Goal: Task Accomplishment & Management: Manage account settings

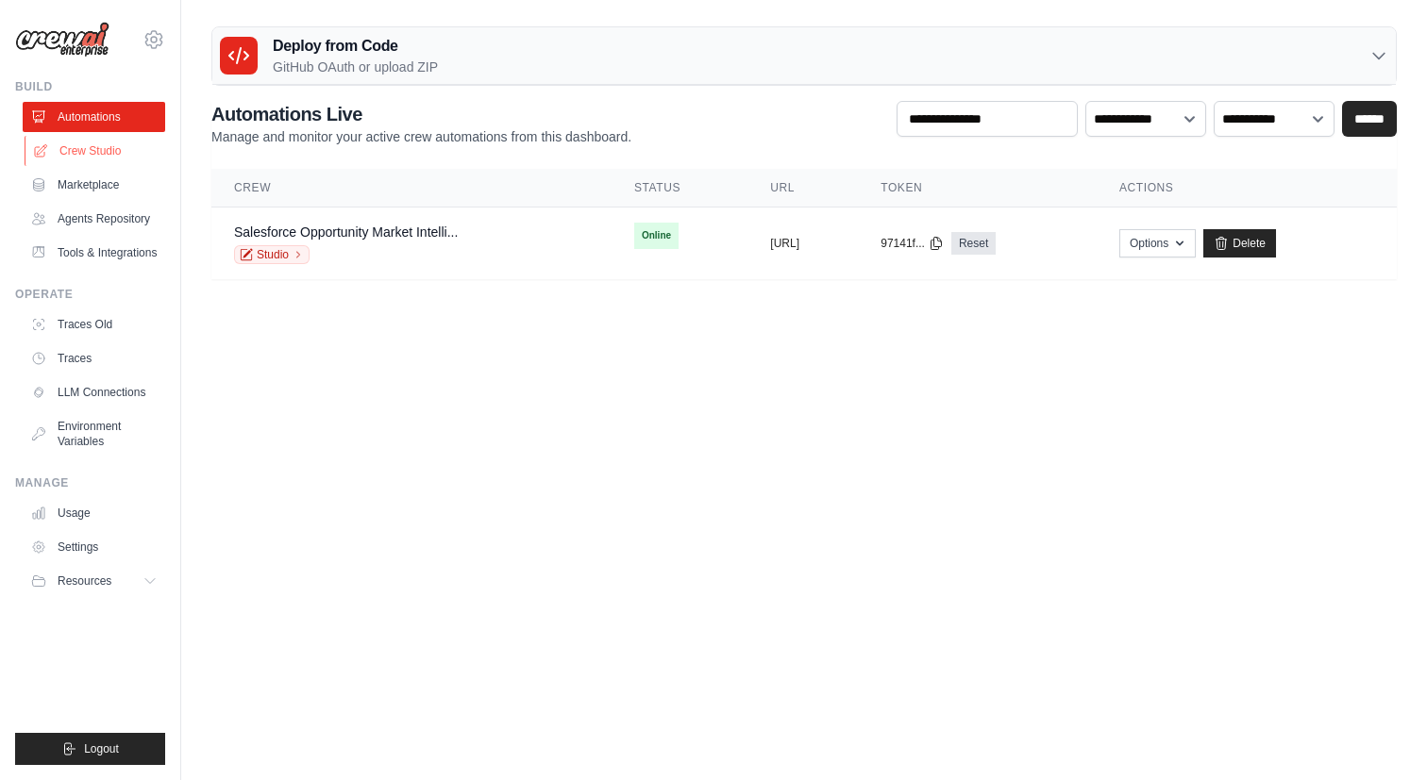
click at [120, 154] on link "Crew Studio" at bounding box center [96, 151] width 142 height 30
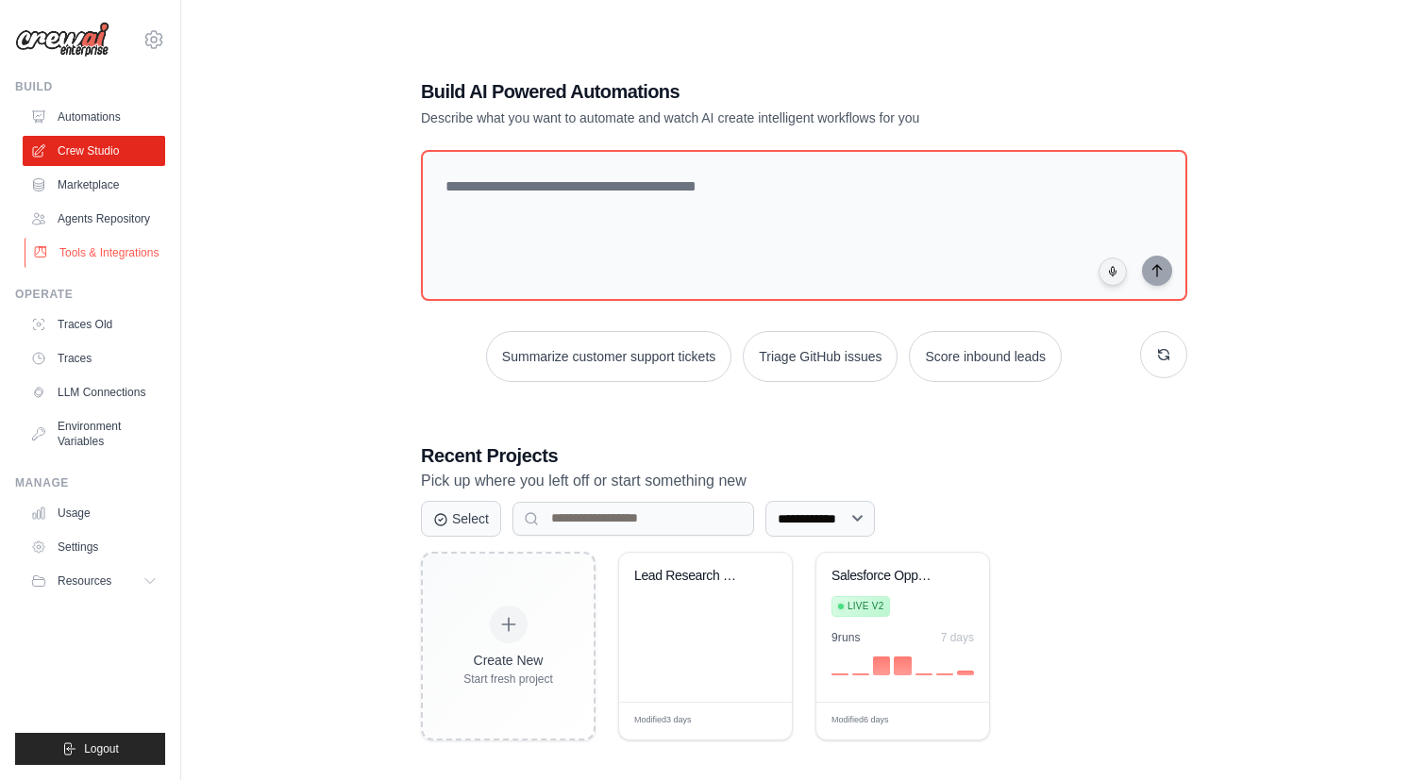
click at [113, 260] on link "Tools & Integrations" at bounding box center [96, 253] width 142 height 30
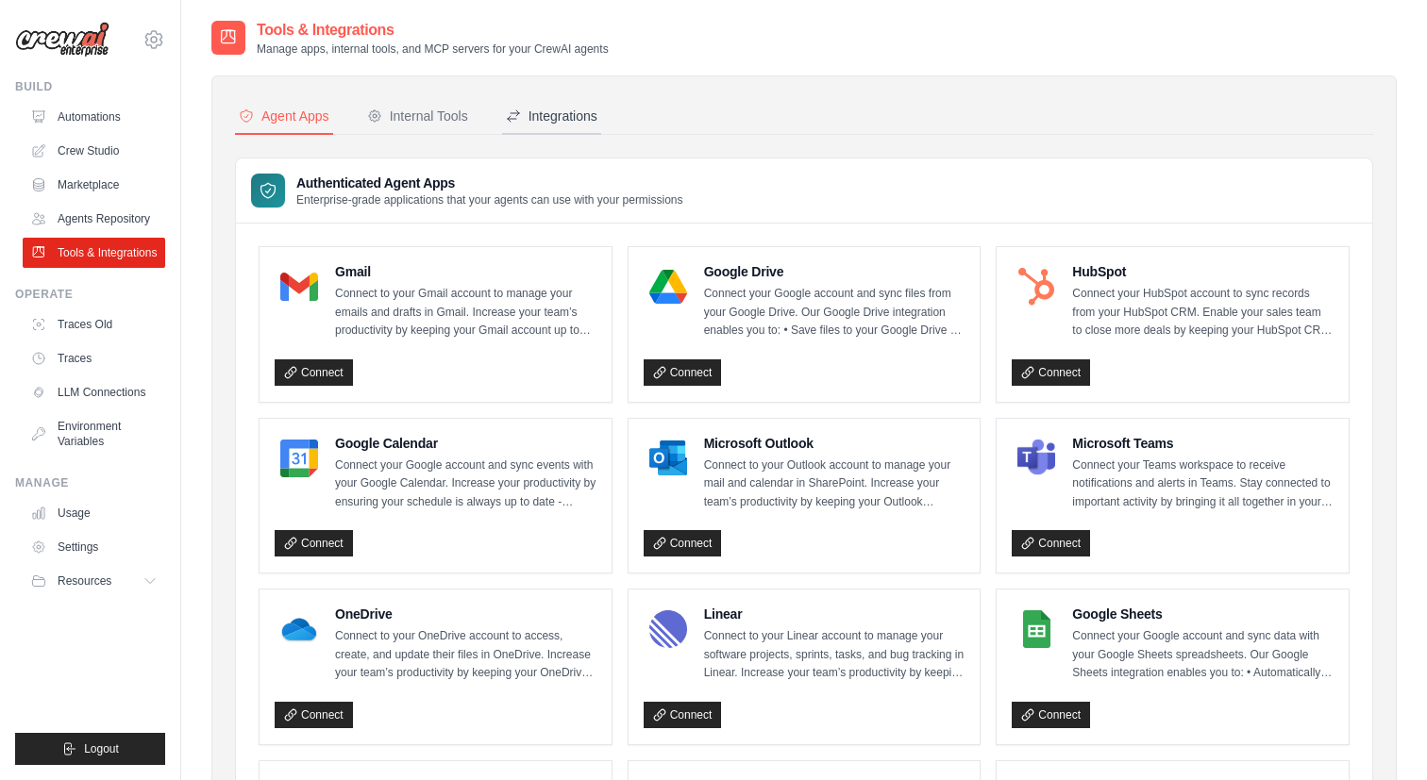
click at [552, 114] on div "Integrations" at bounding box center [552, 116] width 92 height 19
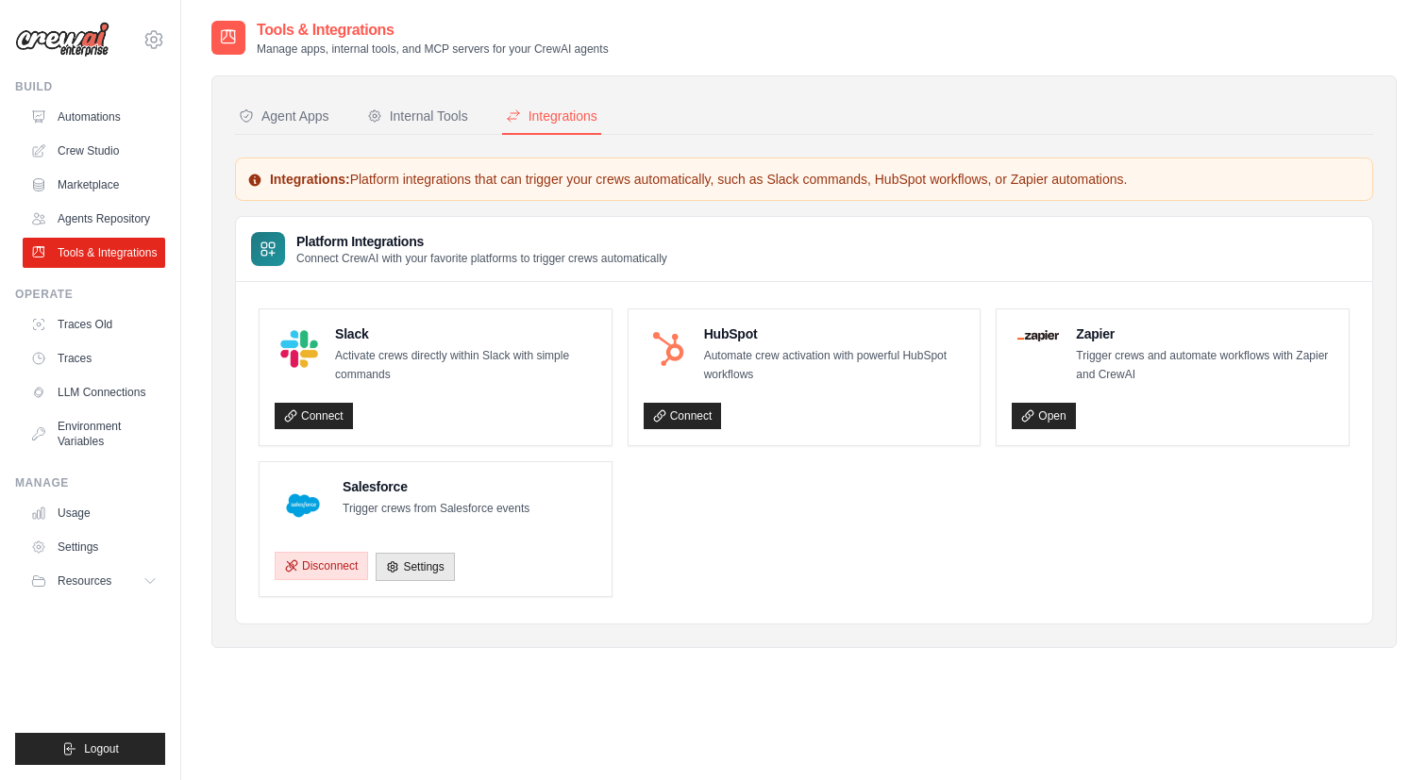
click at [315, 566] on button "Disconnect" at bounding box center [321, 566] width 93 height 28
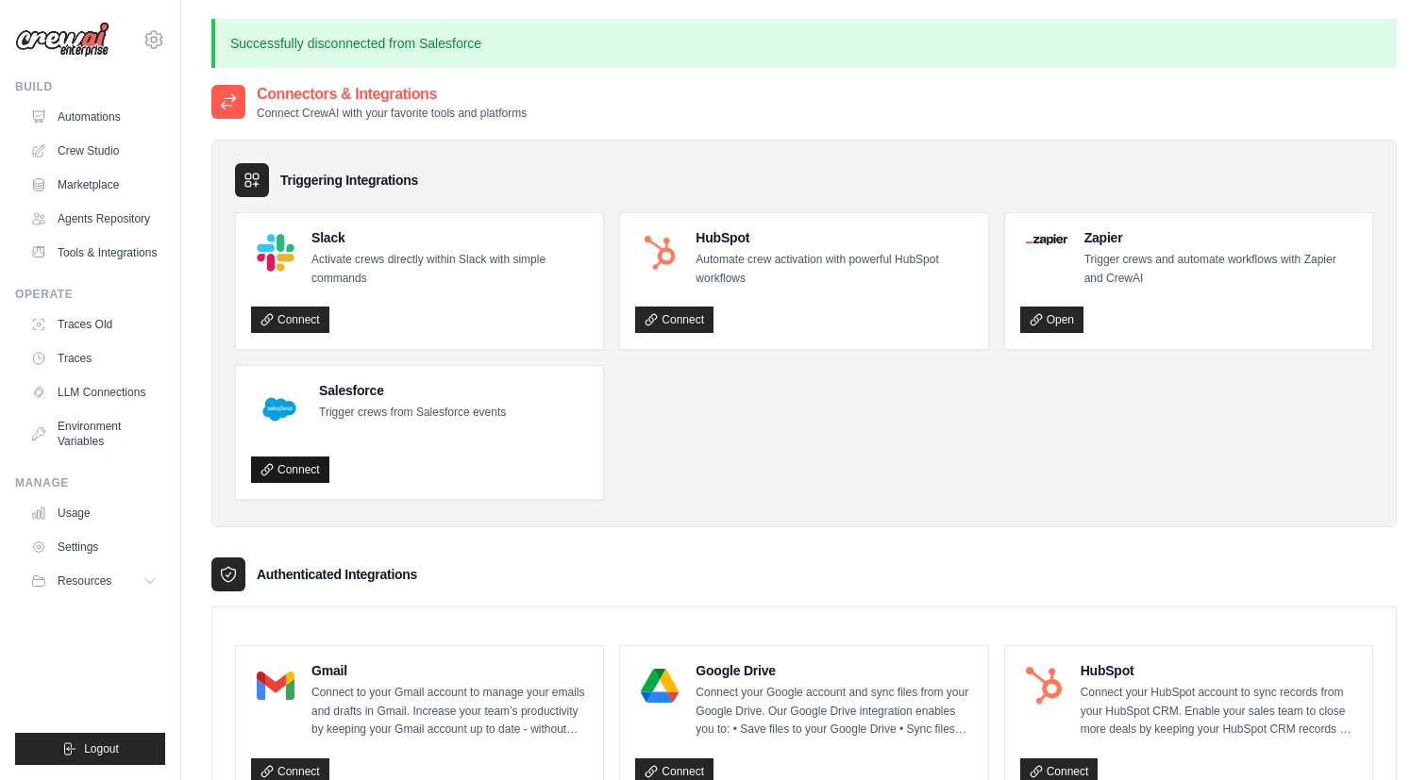
click at [310, 474] on link "Connect" at bounding box center [290, 470] width 78 height 26
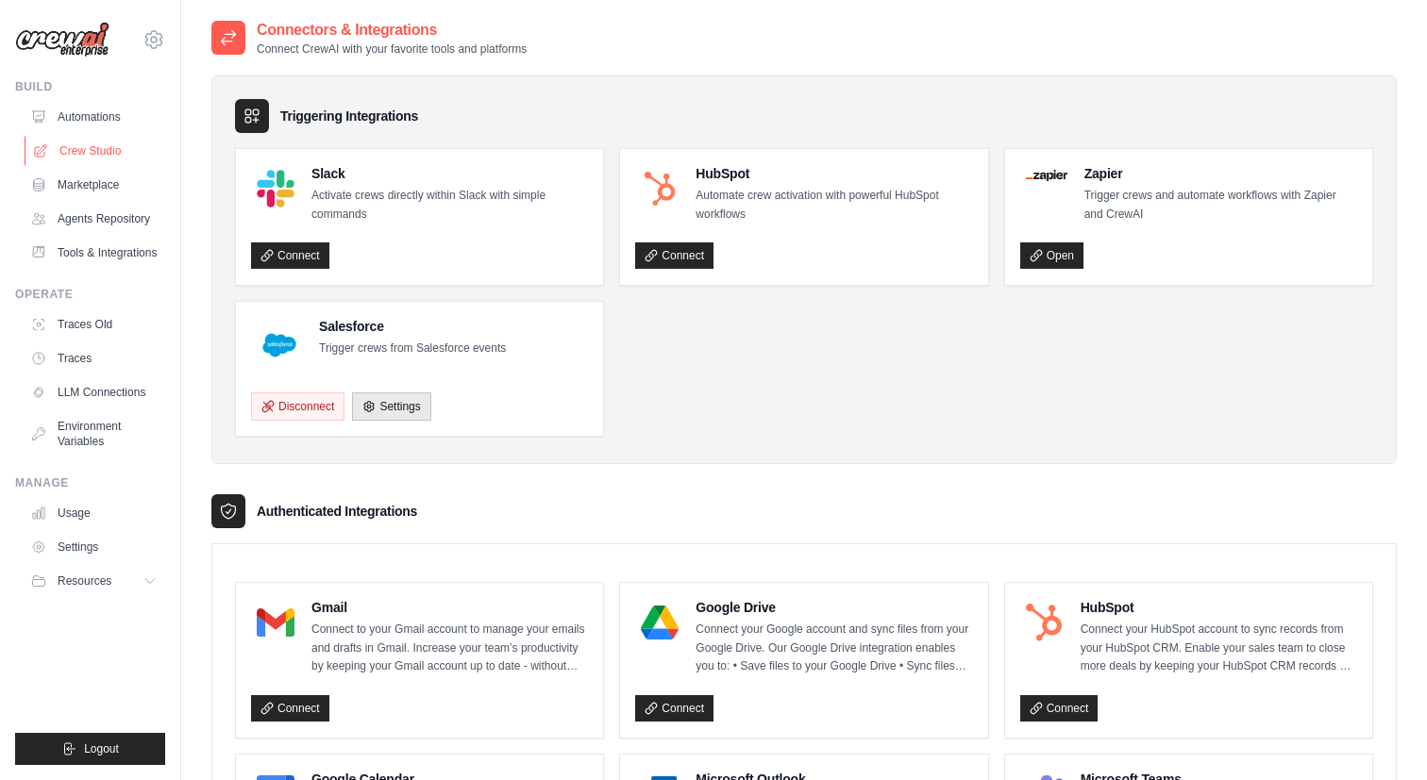
click at [75, 152] on link "Crew Studio" at bounding box center [96, 151] width 142 height 30
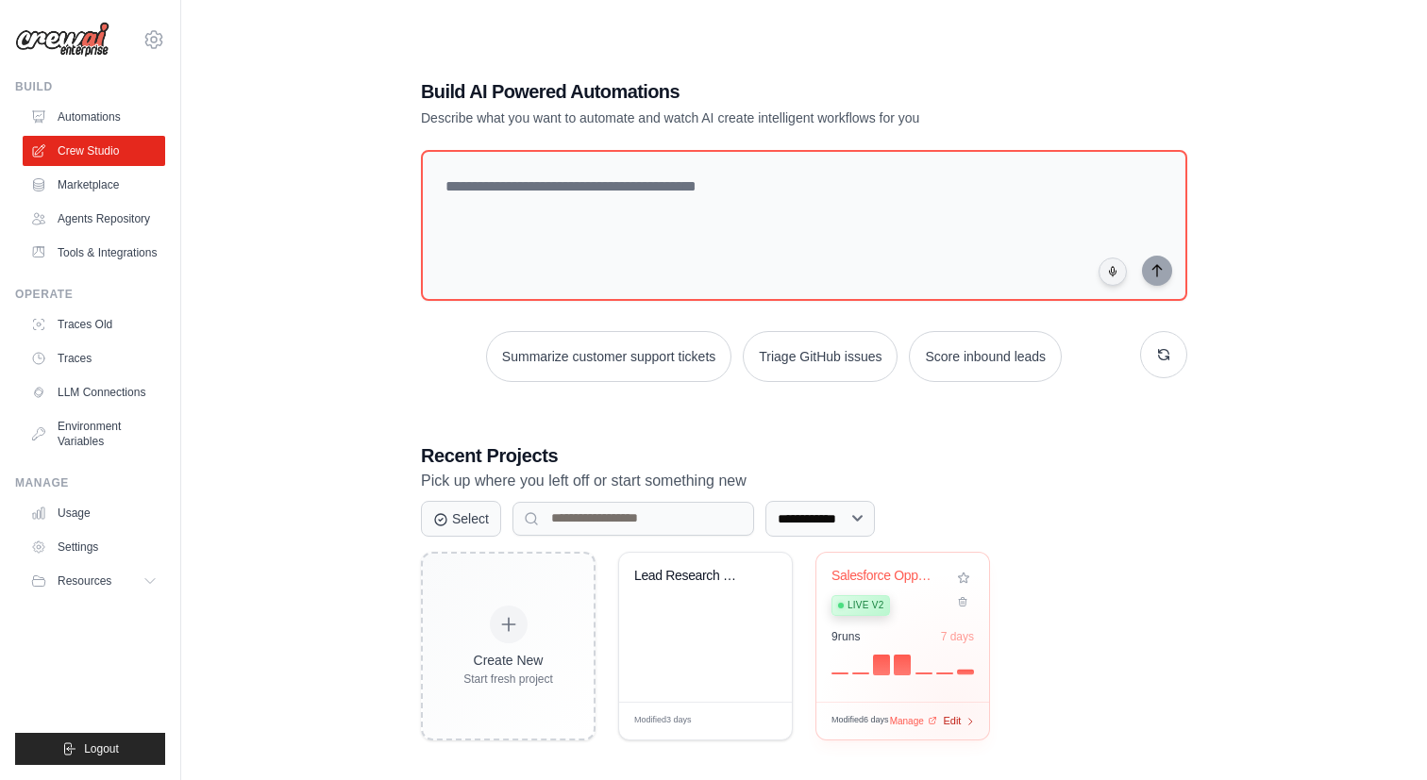
click at [958, 713] on span "Edit" at bounding box center [952, 721] width 18 height 16
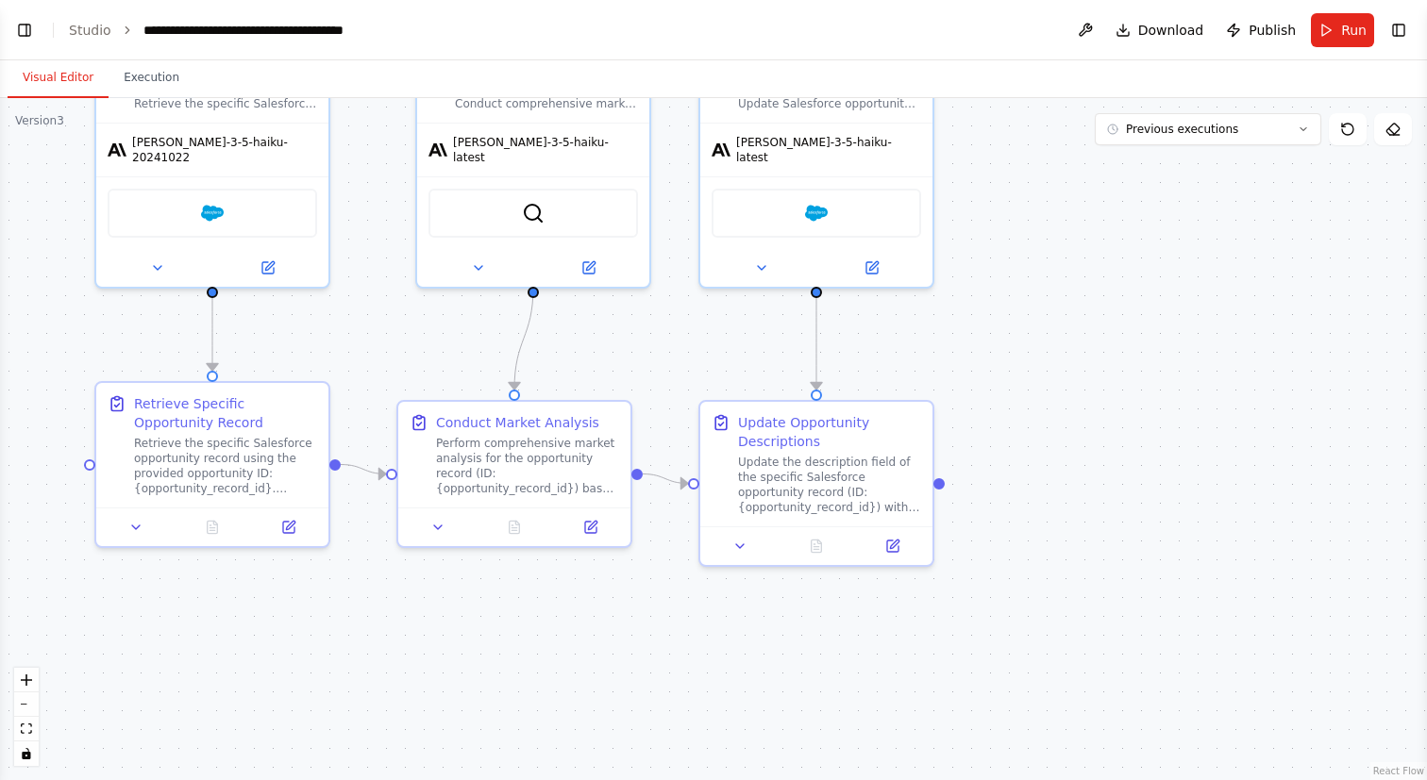
scroll to position [12116, 0]
click at [1339, 31] on button "Run" at bounding box center [1342, 30] width 63 height 34
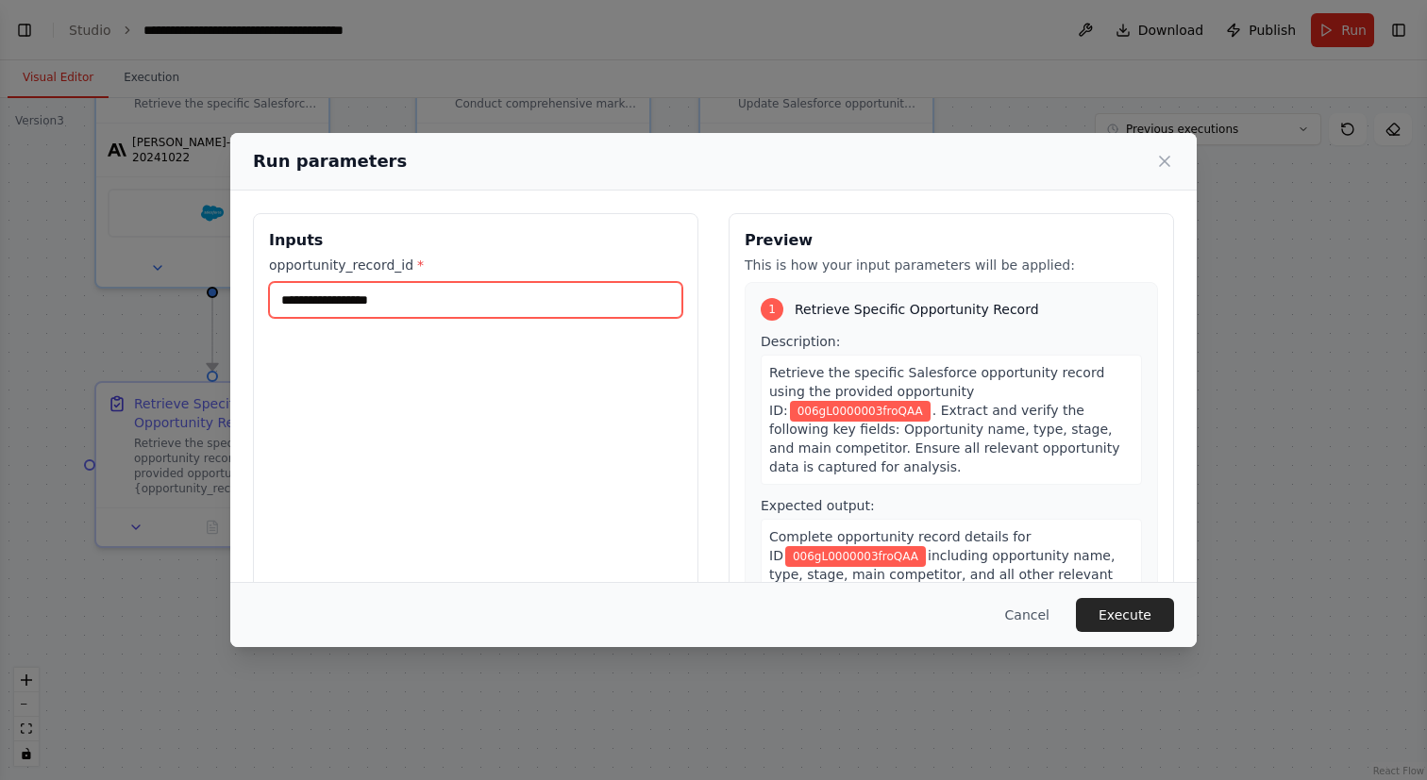
click at [464, 317] on input "**********" at bounding box center [475, 300] width 413 height 36
paste input "text"
type input "**********"
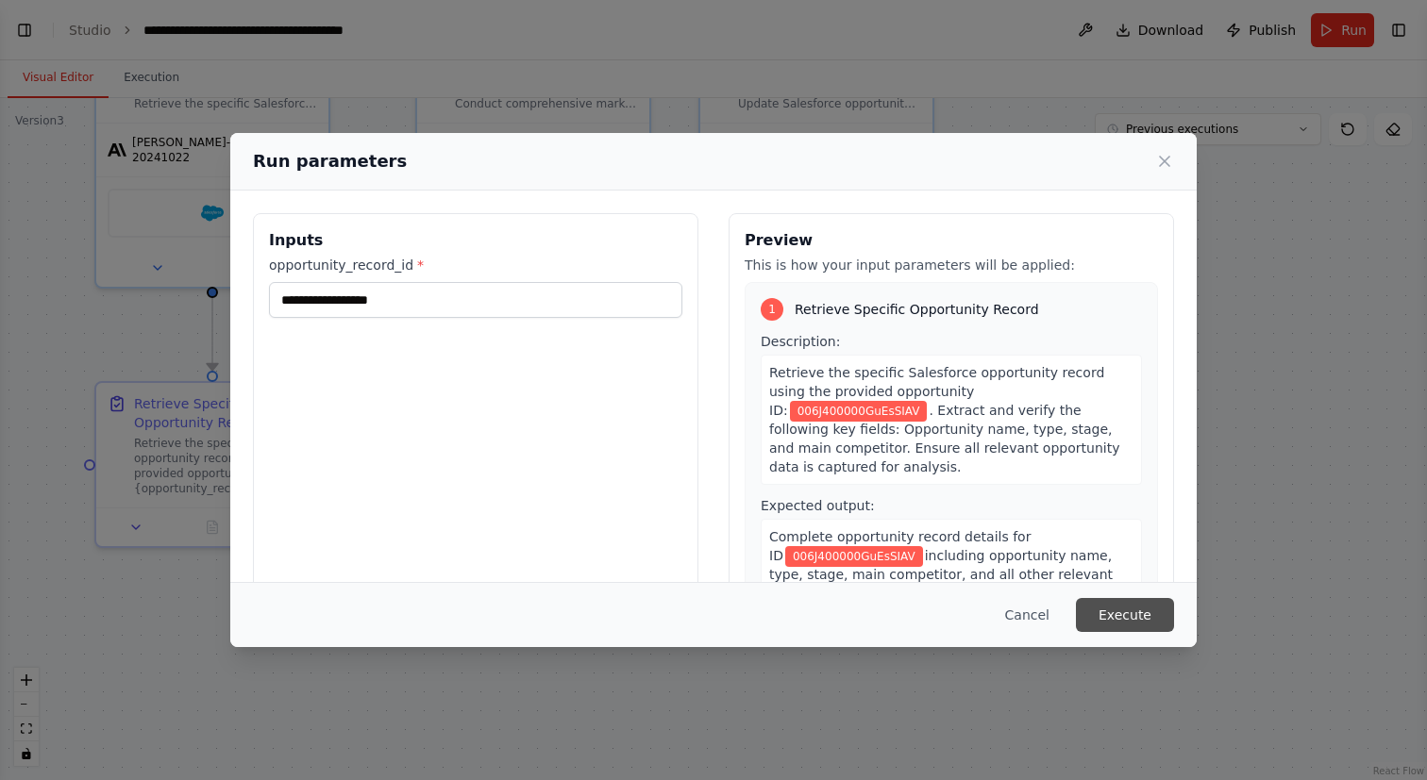
click at [1142, 619] on button "Execute" at bounding box center [1125, 615] width 98 height 34
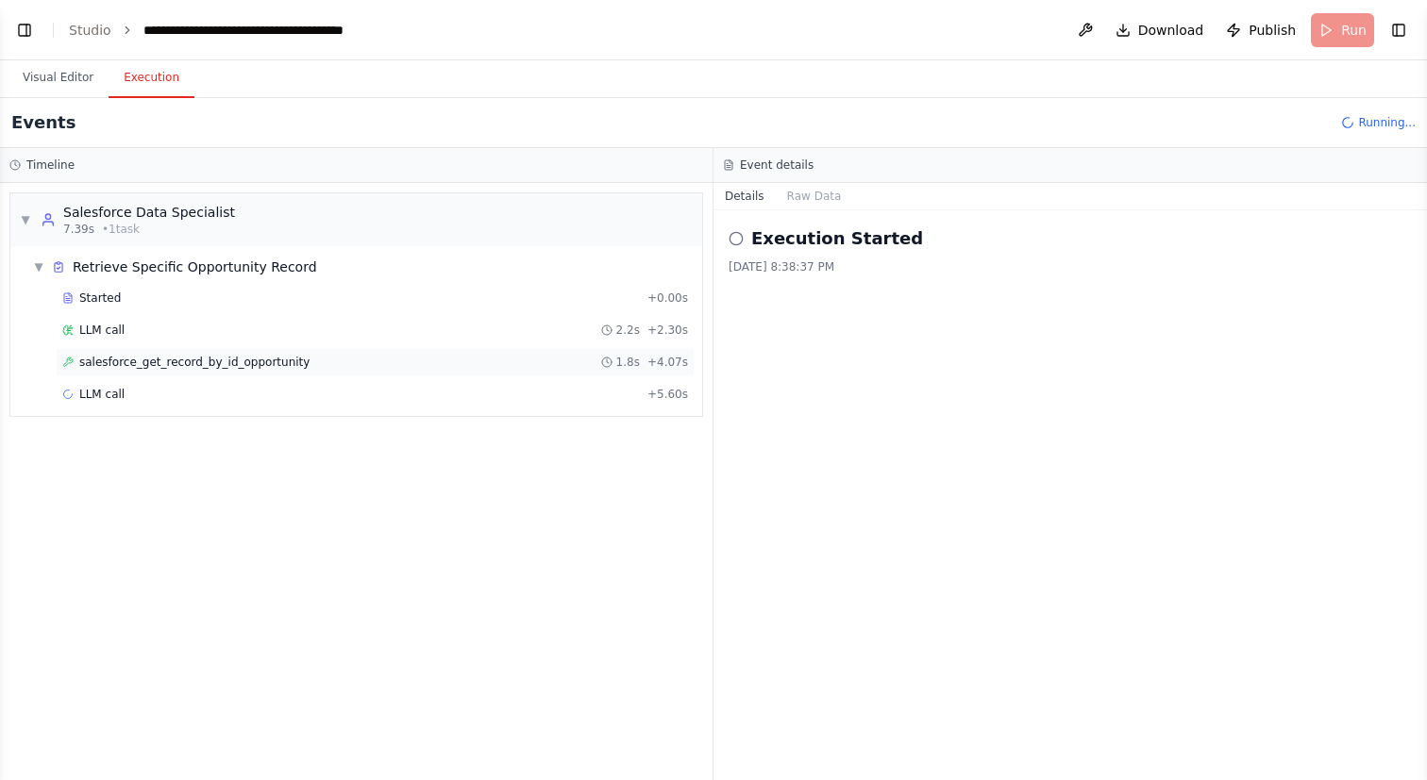
click at [365, 358] on div "salesforce_get_record_by_id_opportunity 1.8s + 4.07s" at bounding box center [375, 362] width 626 height 15
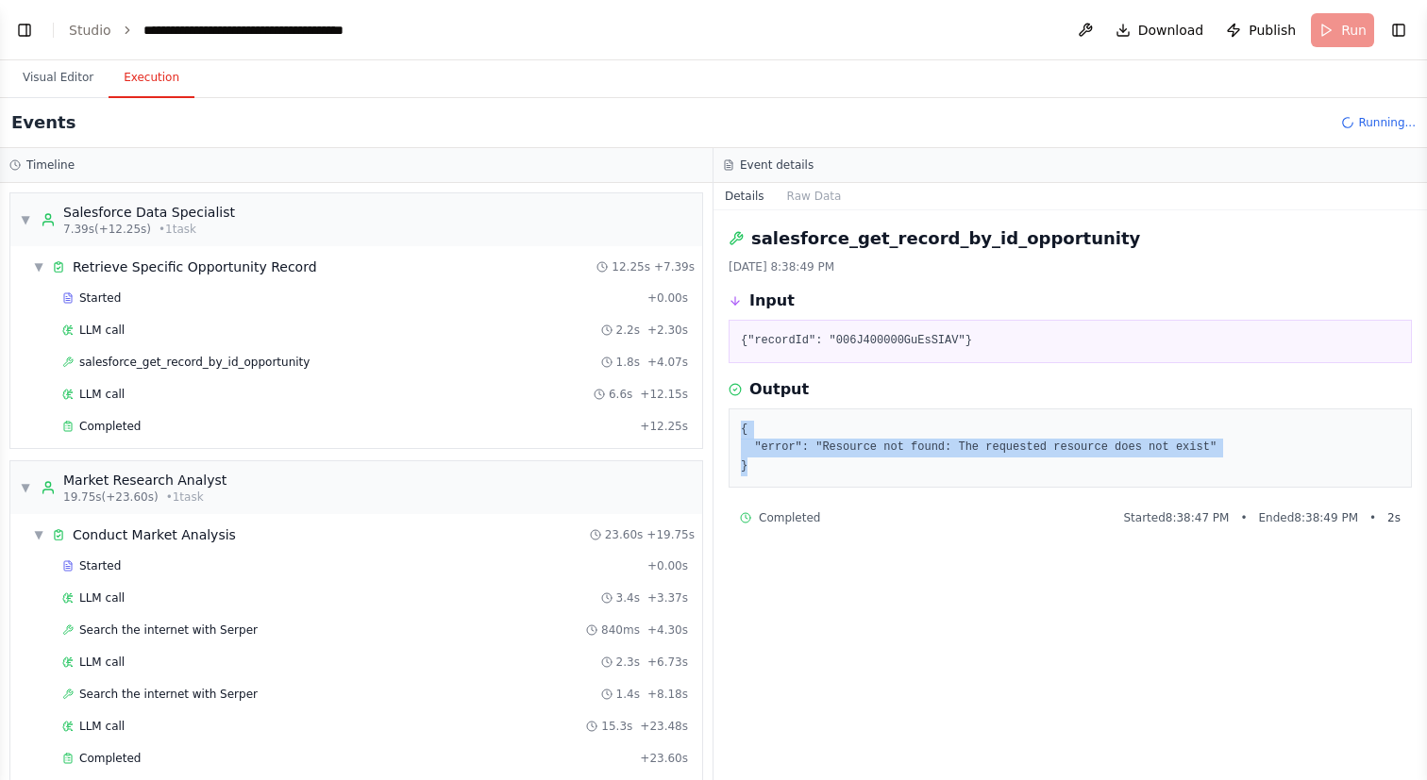
drag, startPoint x: 783, startPoint y: 468, endPoint x: 743, endPoint y: 430, distance: 55.4
click at [743, 430] on pre "{ "error": "Resource not found: The requested resource does not exist" }" at bounding box center [1070, 449] width 659 height 56
copy pre "{ "error": "Resource not found: The requested resource does not exist" }"
click at [90, 32] on link "Studio" at bounding box center [90, 30] width 42 height 15
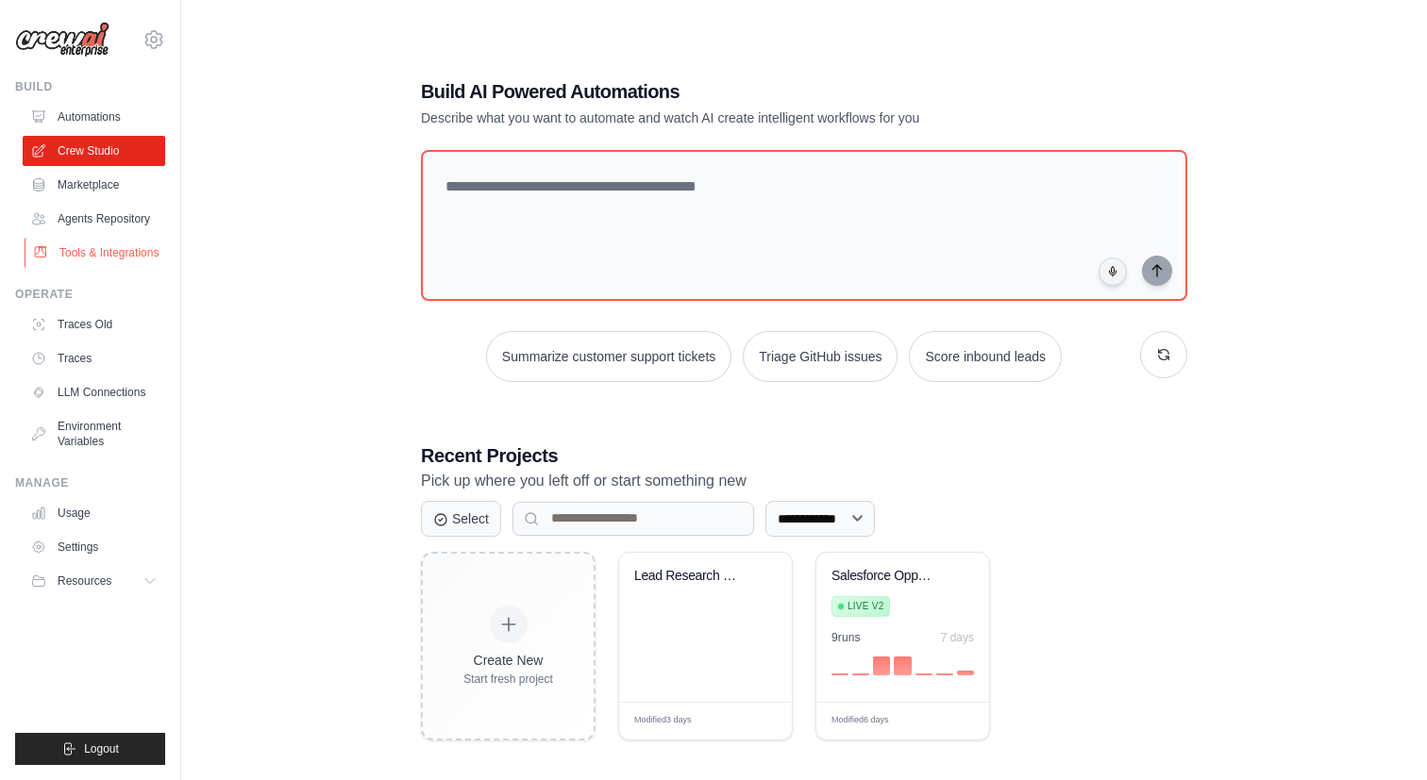
click at [102, 262] on link "Tools & Integrations" at bounding box center [96, 253] width 142 height 30
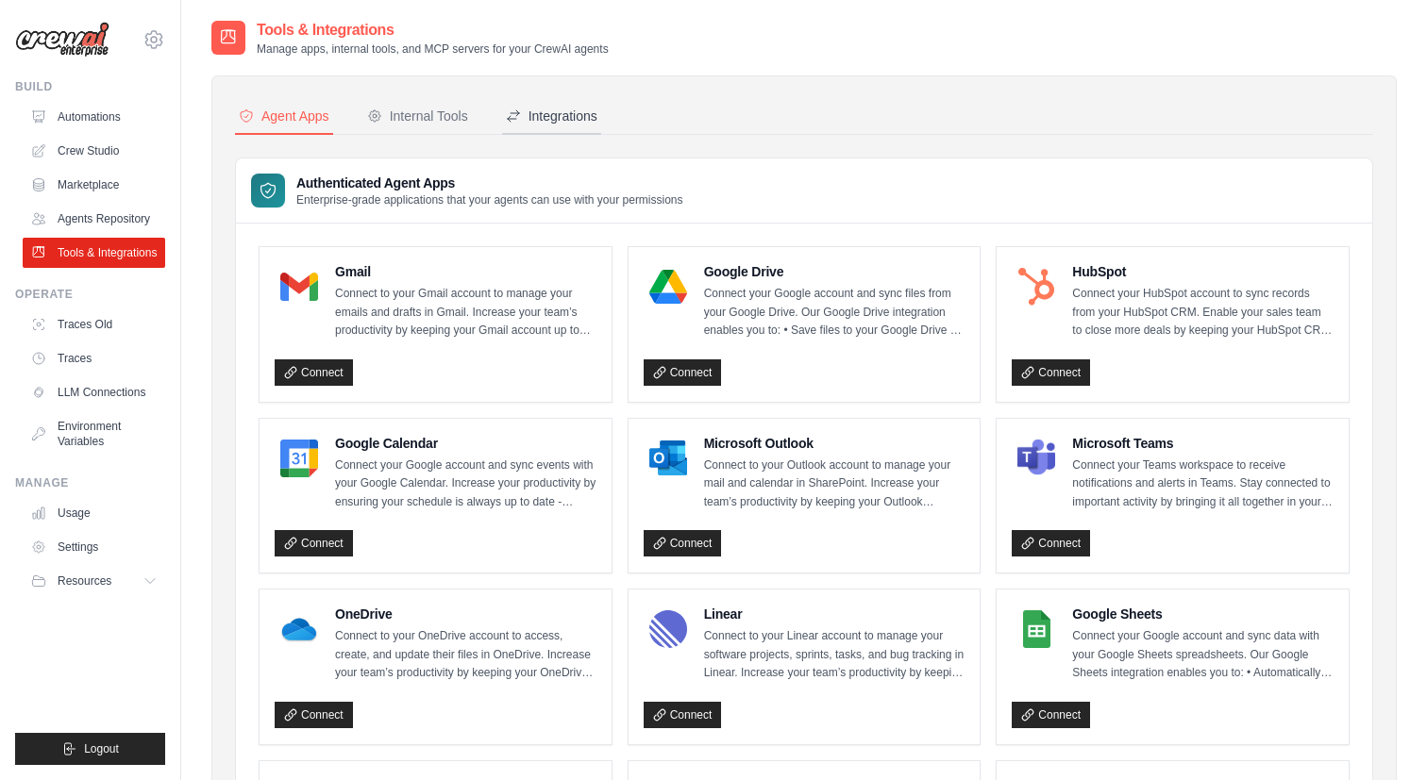
click at [557, 123] on div "Integrations" at bounding box center [552, 116] width 92 height 19
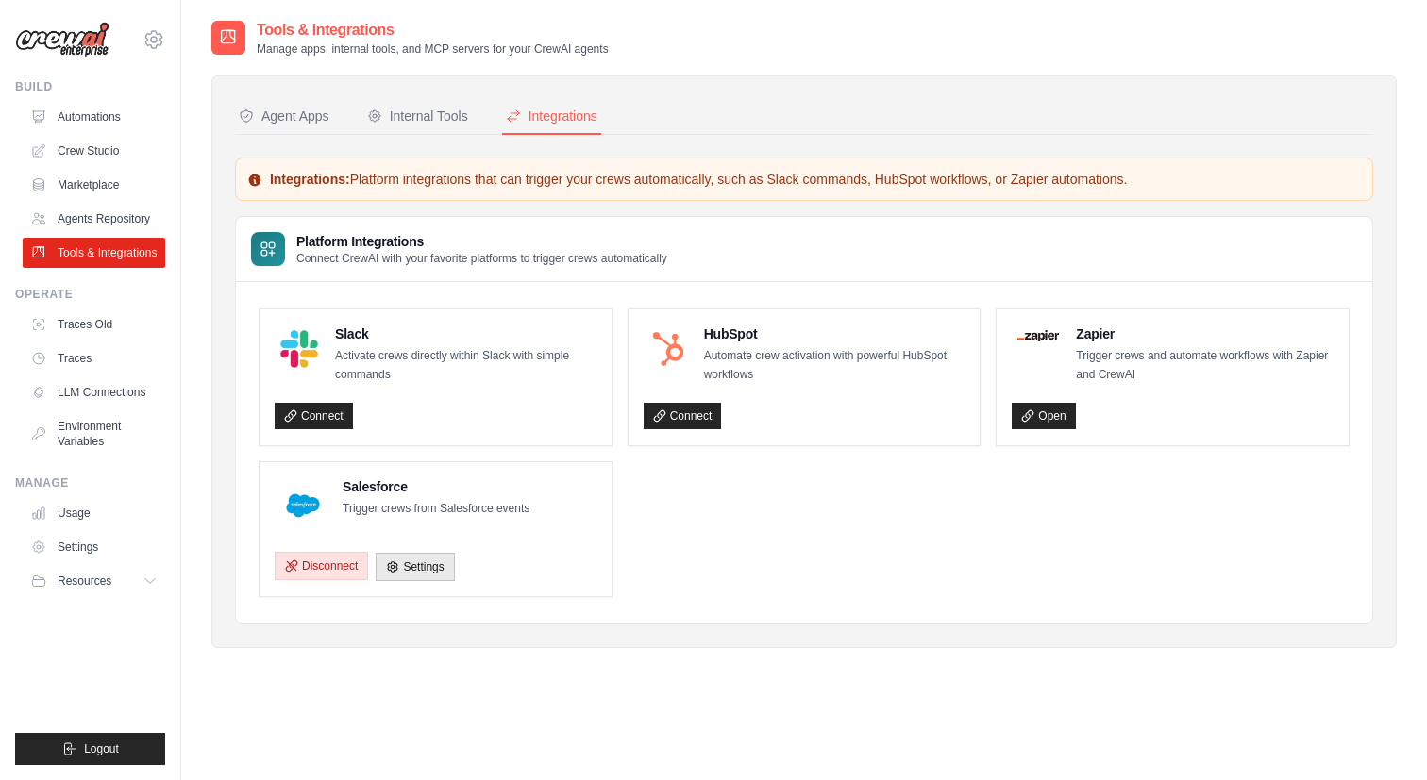
click at [331, 562] on button "Disconnect" at bounding box center [321, 566] width 93 height 28
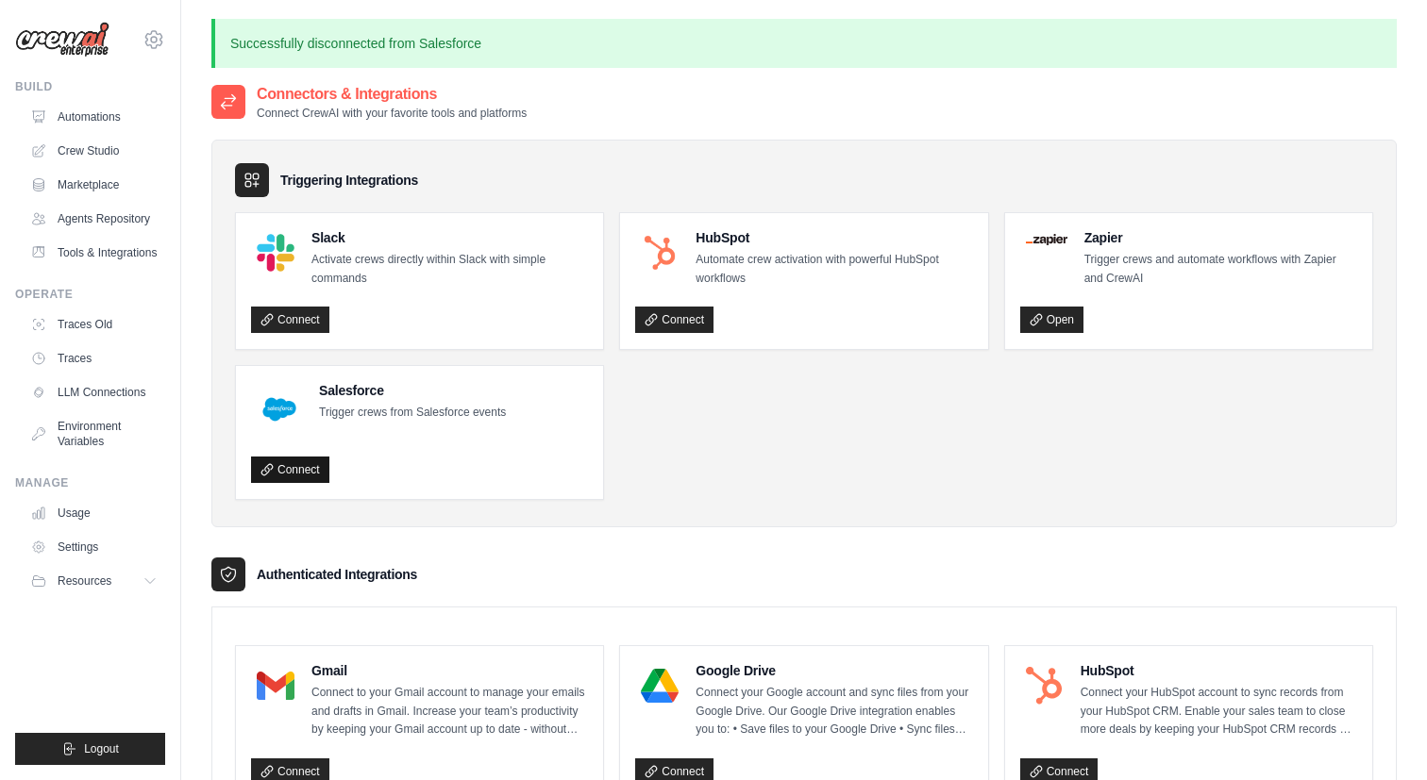
click at [289, 469] on link "Connect" at bounding box center [290, 470] width 78 height 26
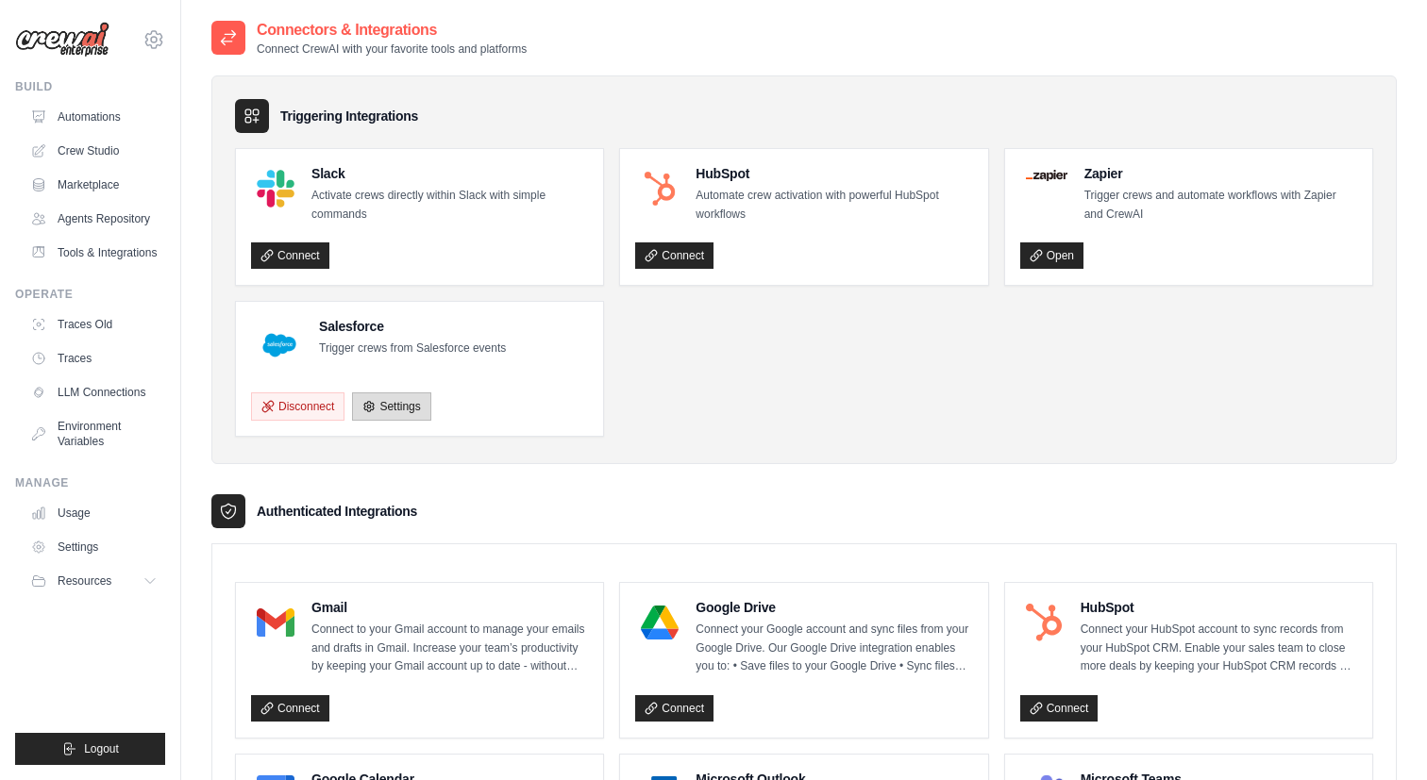
click at [387, 411] on link "Settings" at bounding box center [391, 407] width 78 height 28
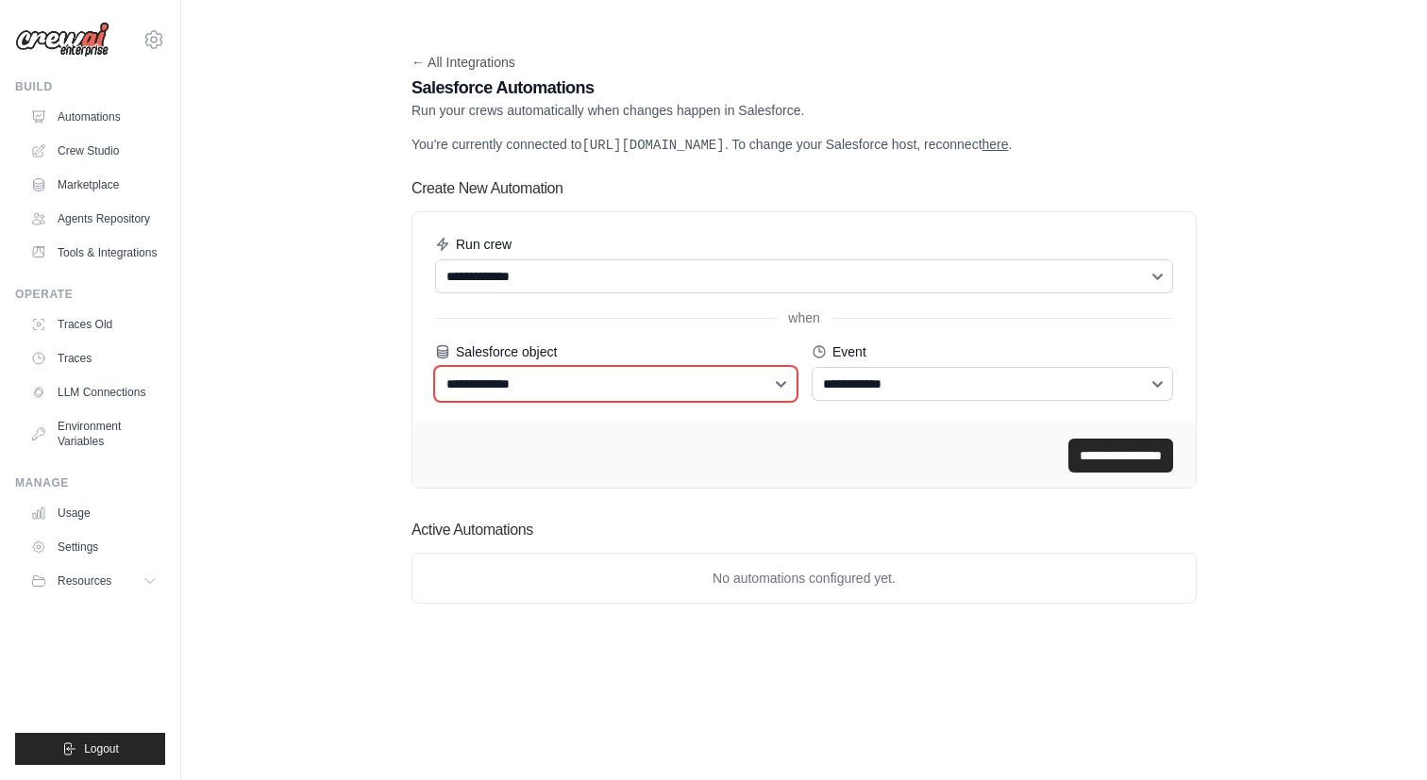
click at [534, 396] on select "**********" at bounding box center [615, 384] width 361 height 34
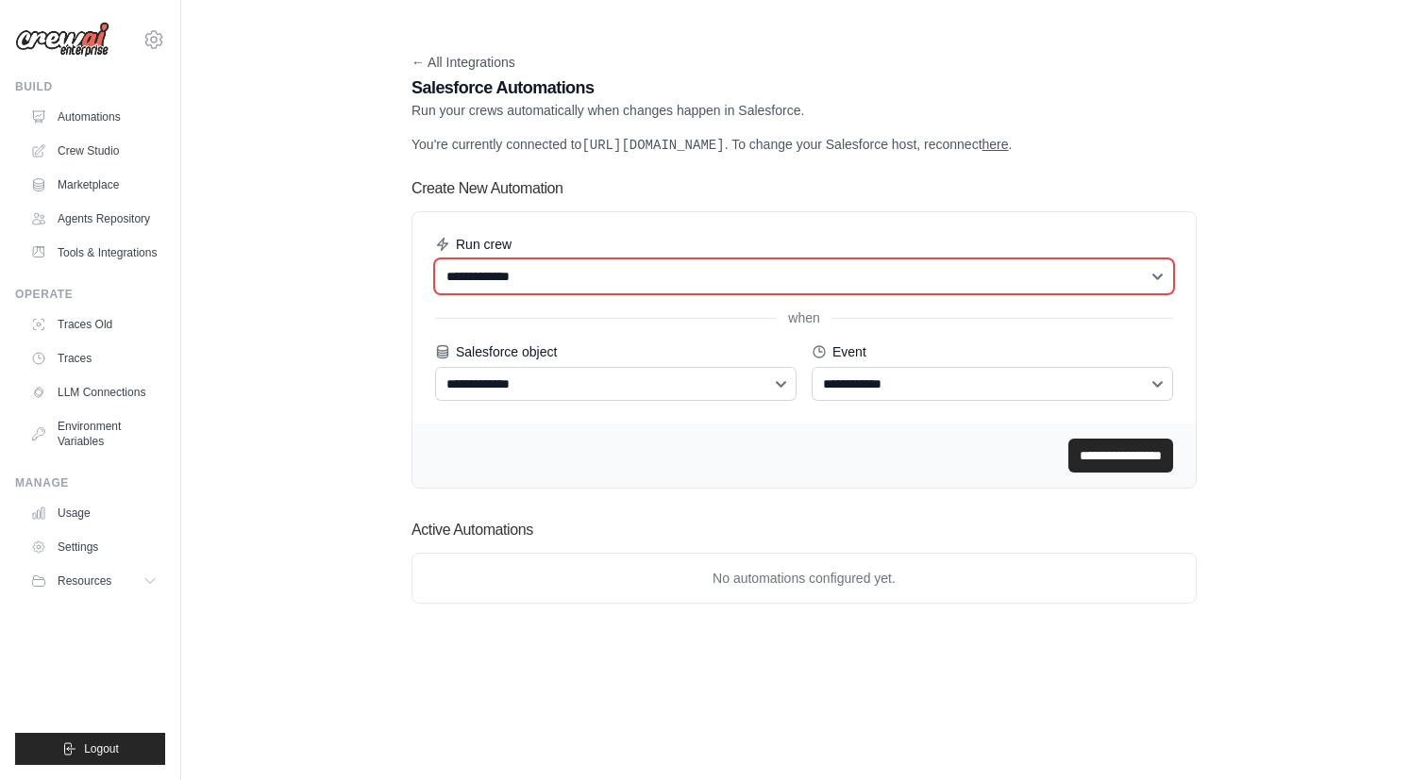
click at [515, 293] on select "**********" at bounding box center [804, 277] width 738 height 34
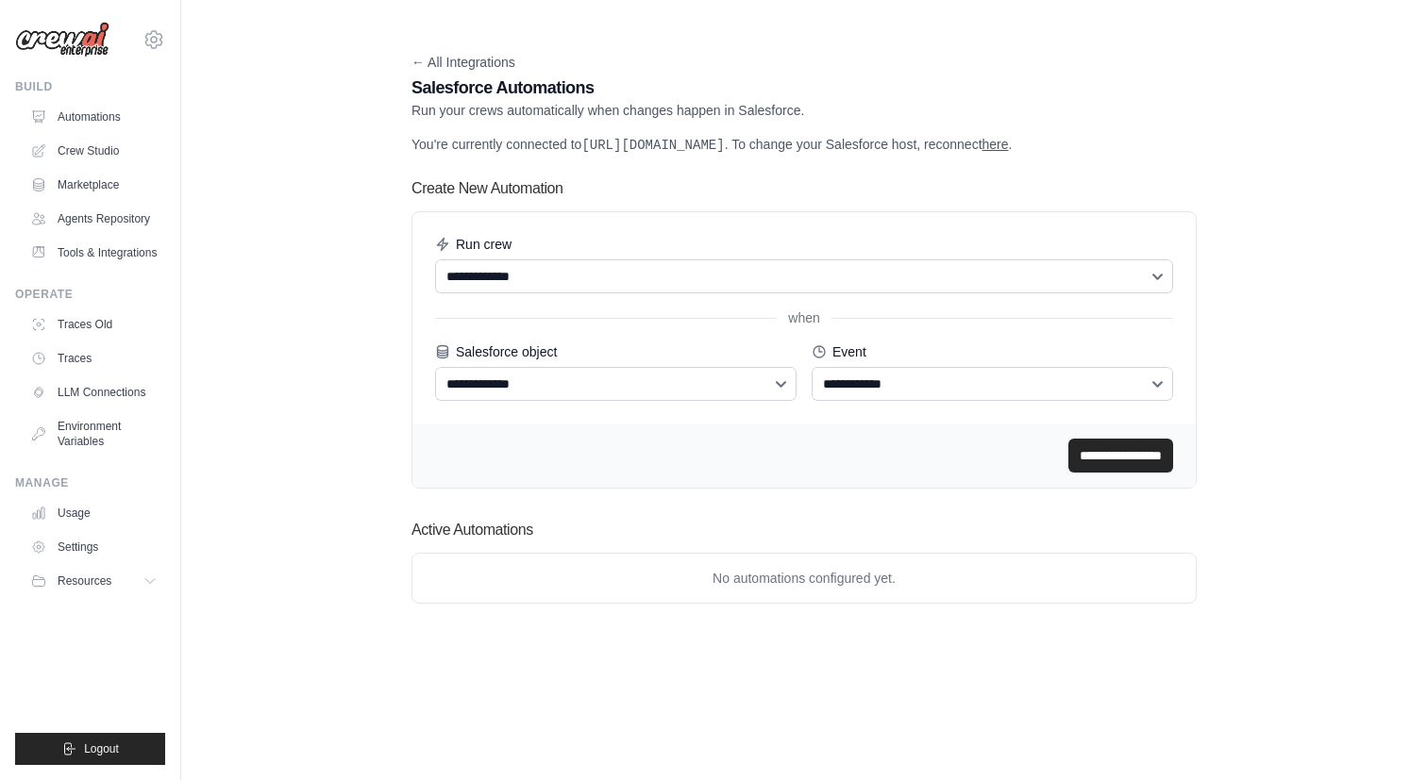
click at [416, 64] on link "← All Integrations" at bounding box center [463, 62] width 104 height 15
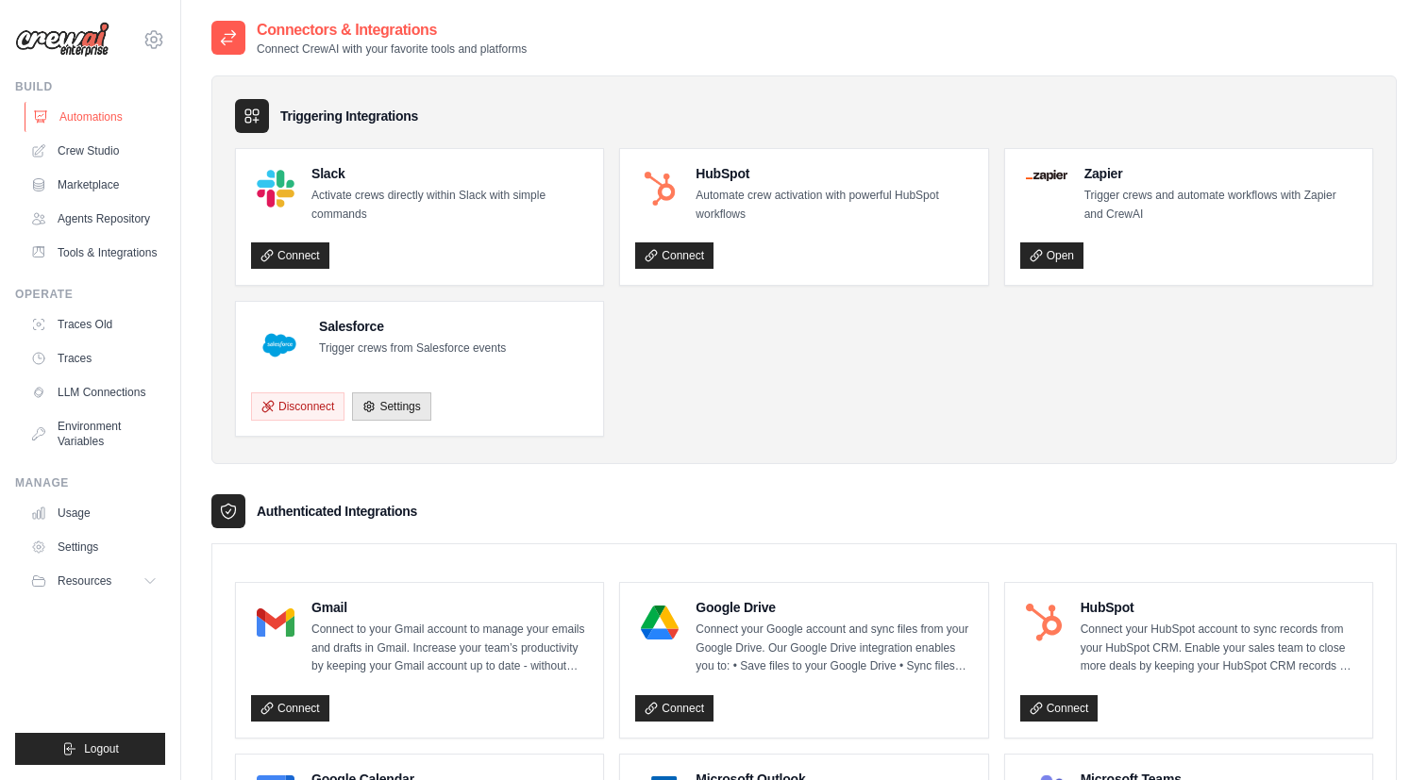
click at [121, 115] on link "Automations" at bounding box center [96, 117] width 142 height 30
click at [151, 39] on icon at bounding box center [154, 40] width 6 height 6
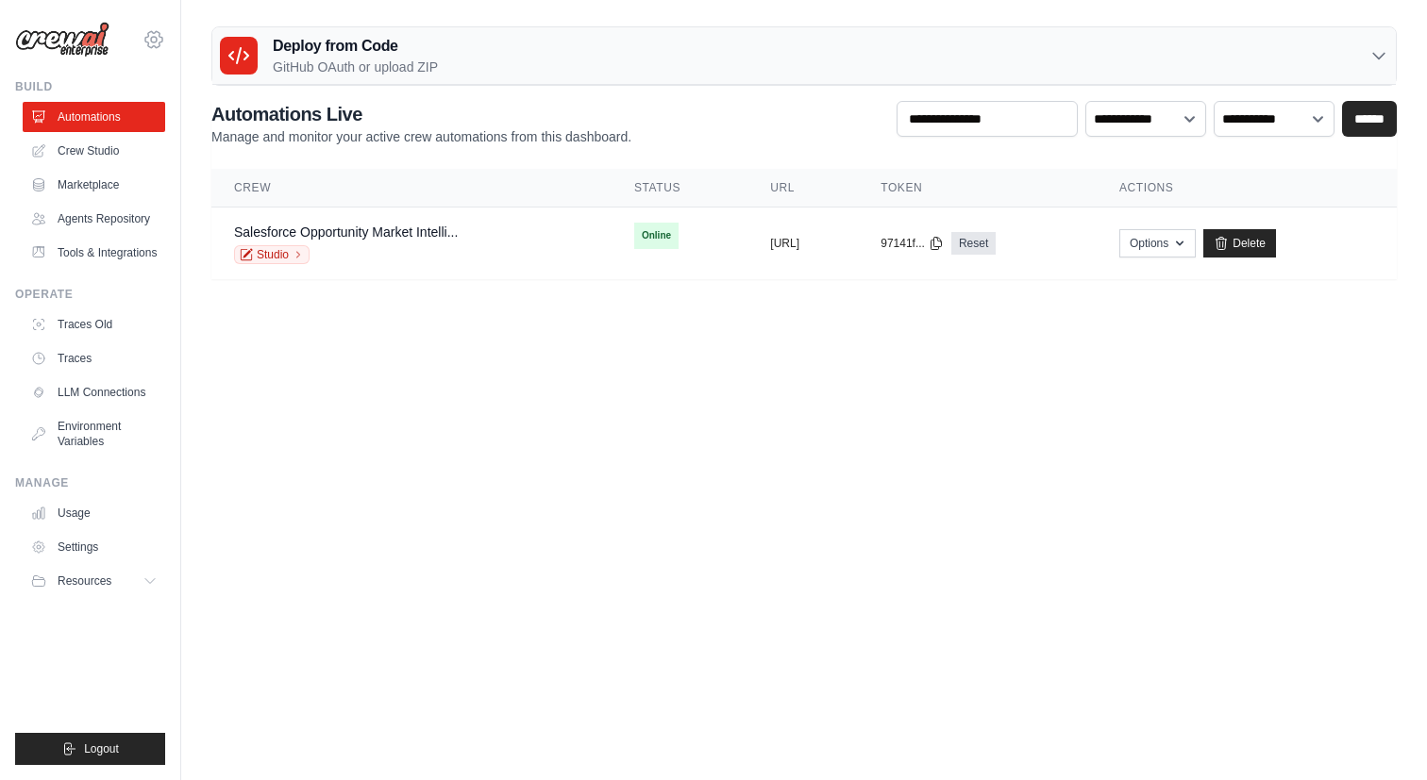
click at [156, 40] on icon at bounding box center [154, 40] width 6 height 6
click at [199, 118] on span "Settings" at bounding box center [233, 117] width 149 height 19
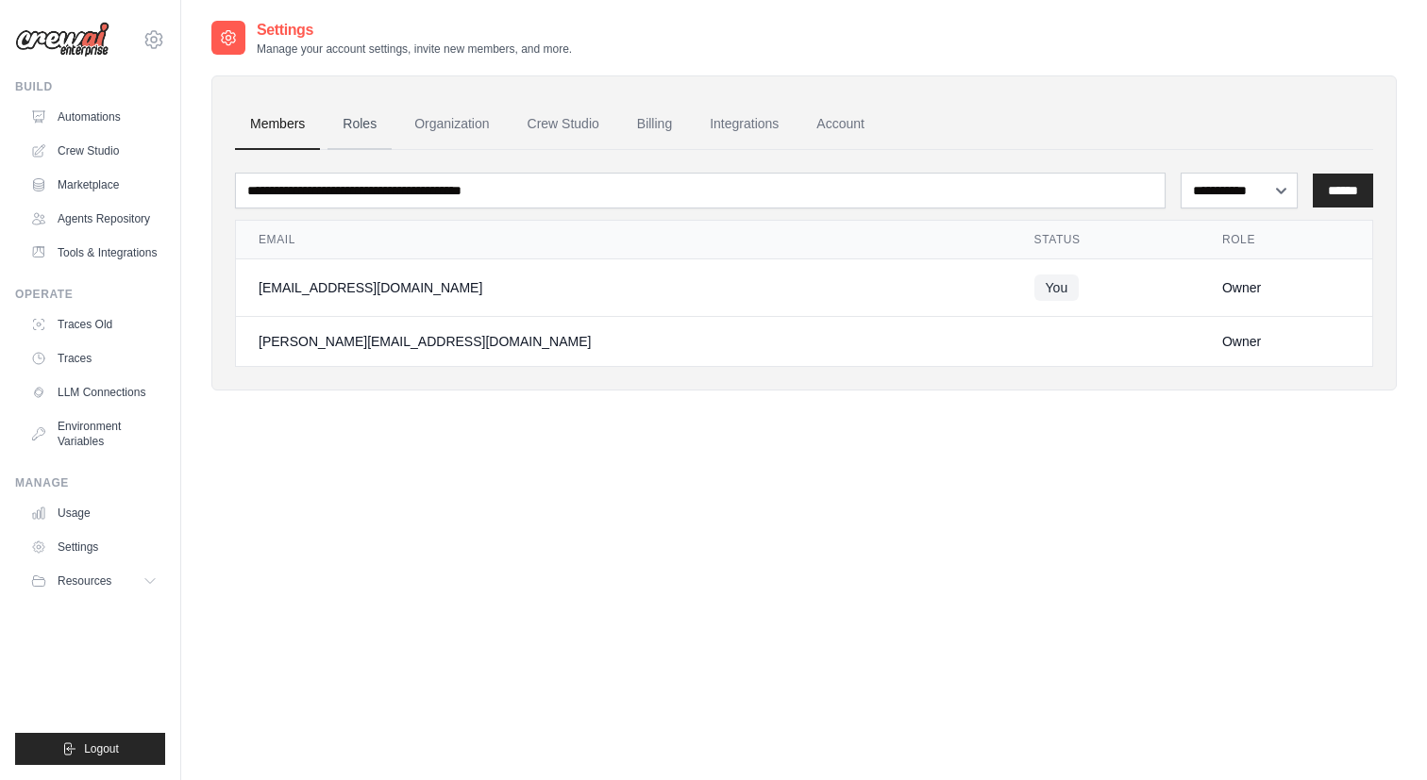
click at [371, 136] on link "Roles" at bounding box center [359, 124] width 64 height 51
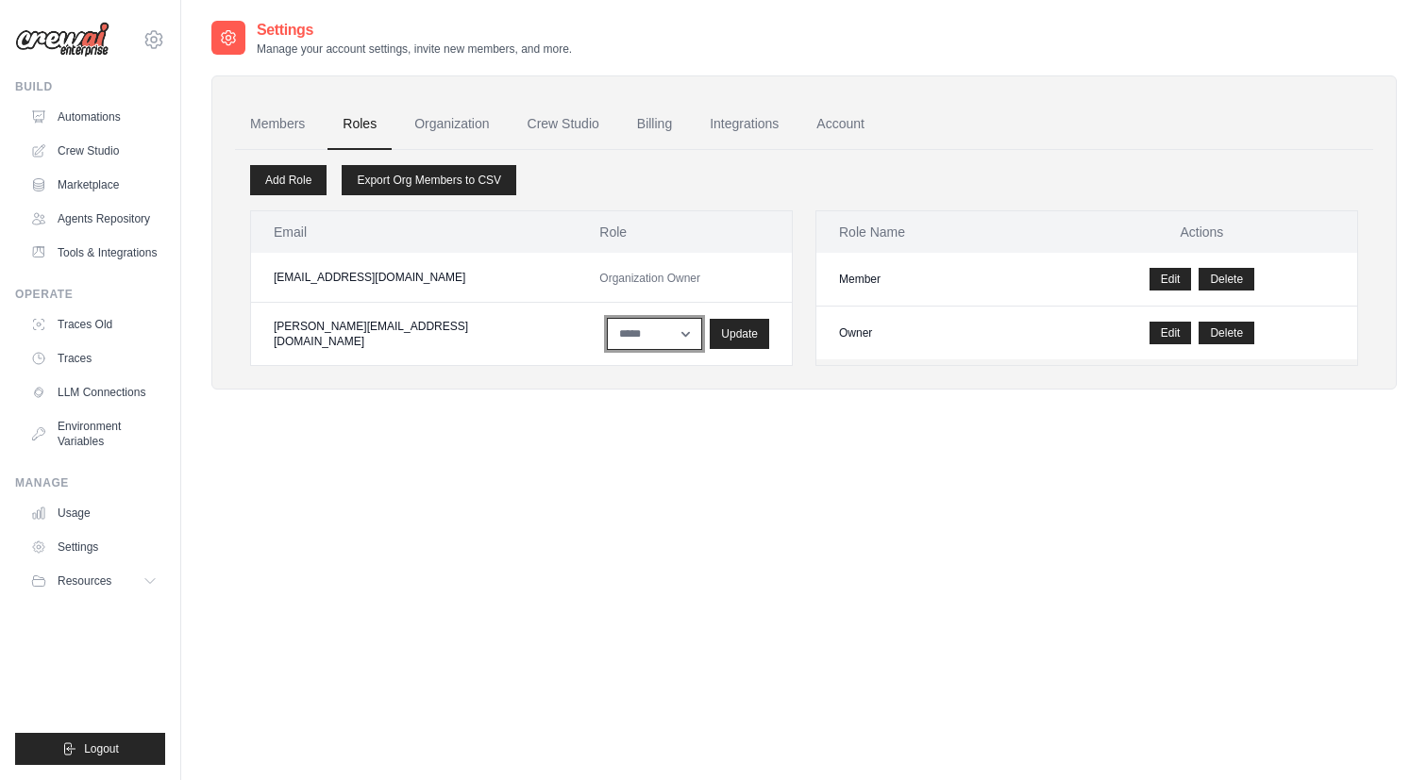
click at [618, 325] on select "****** *****" at bounding box center [654, 334] width 95 height 32
click at [461, 123] on link "Organization" at bounding box center [451, 124] width 105 height 51
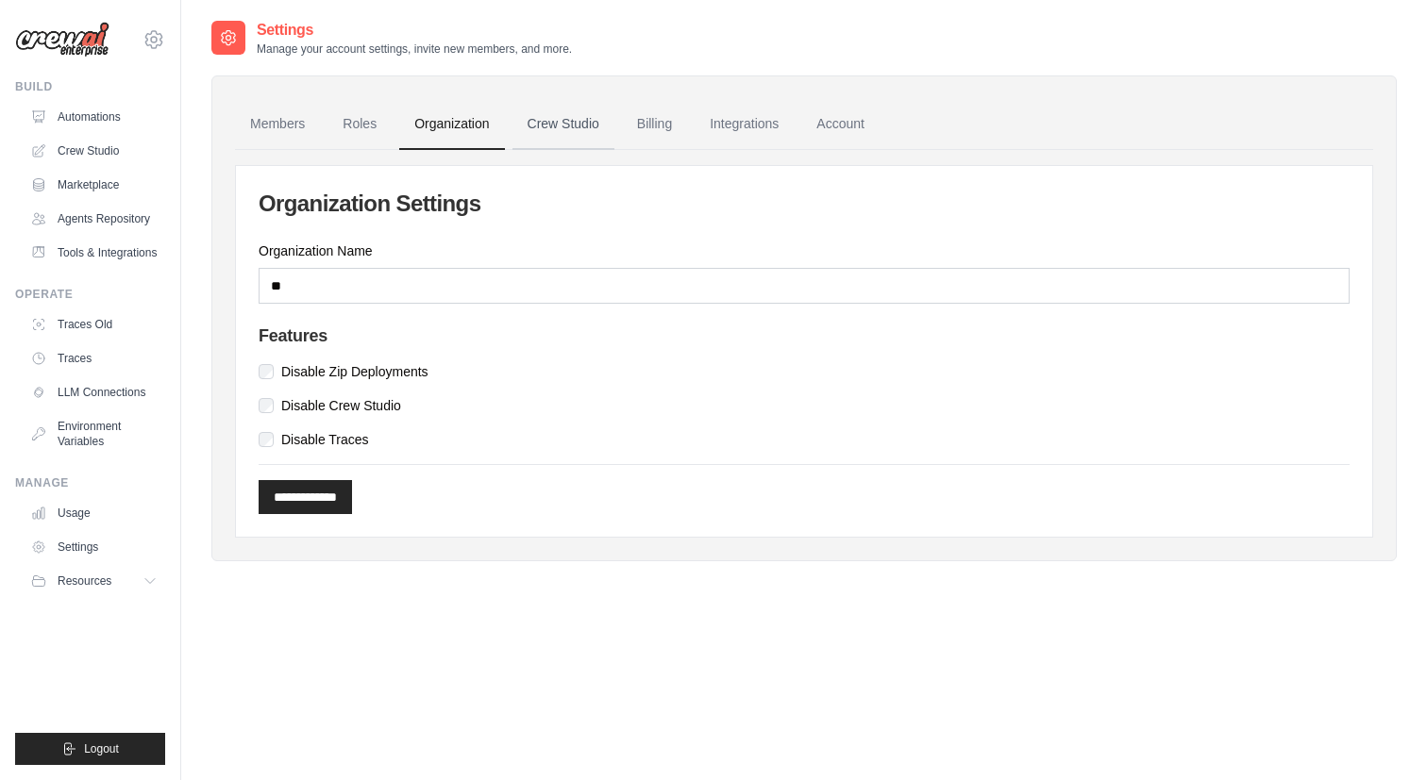
click at [532, 117] on link "Crew Studio" at bounding box center [563, 124] width 102 height 51
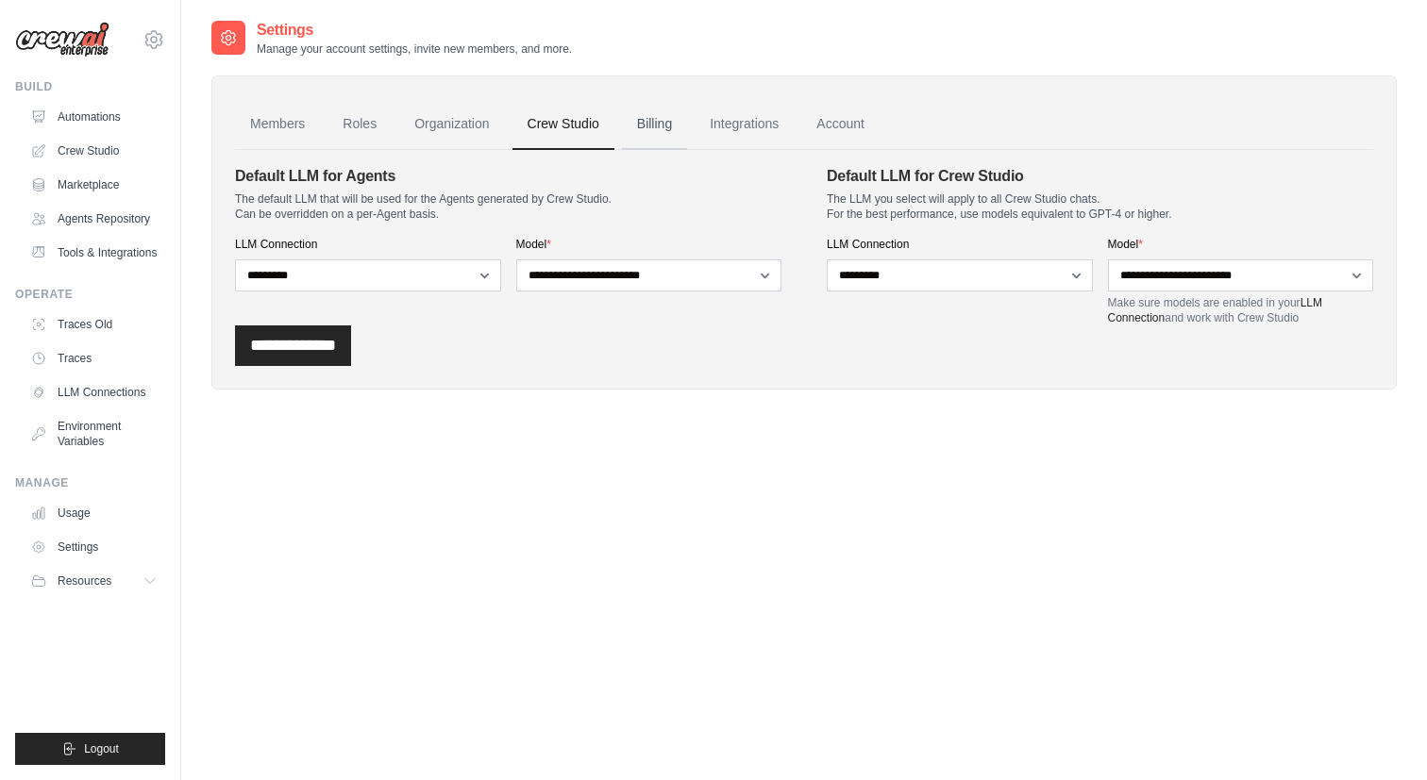
click at [682, 128] on link "Billing" at bounding box center [654, 124] width 65 height 51
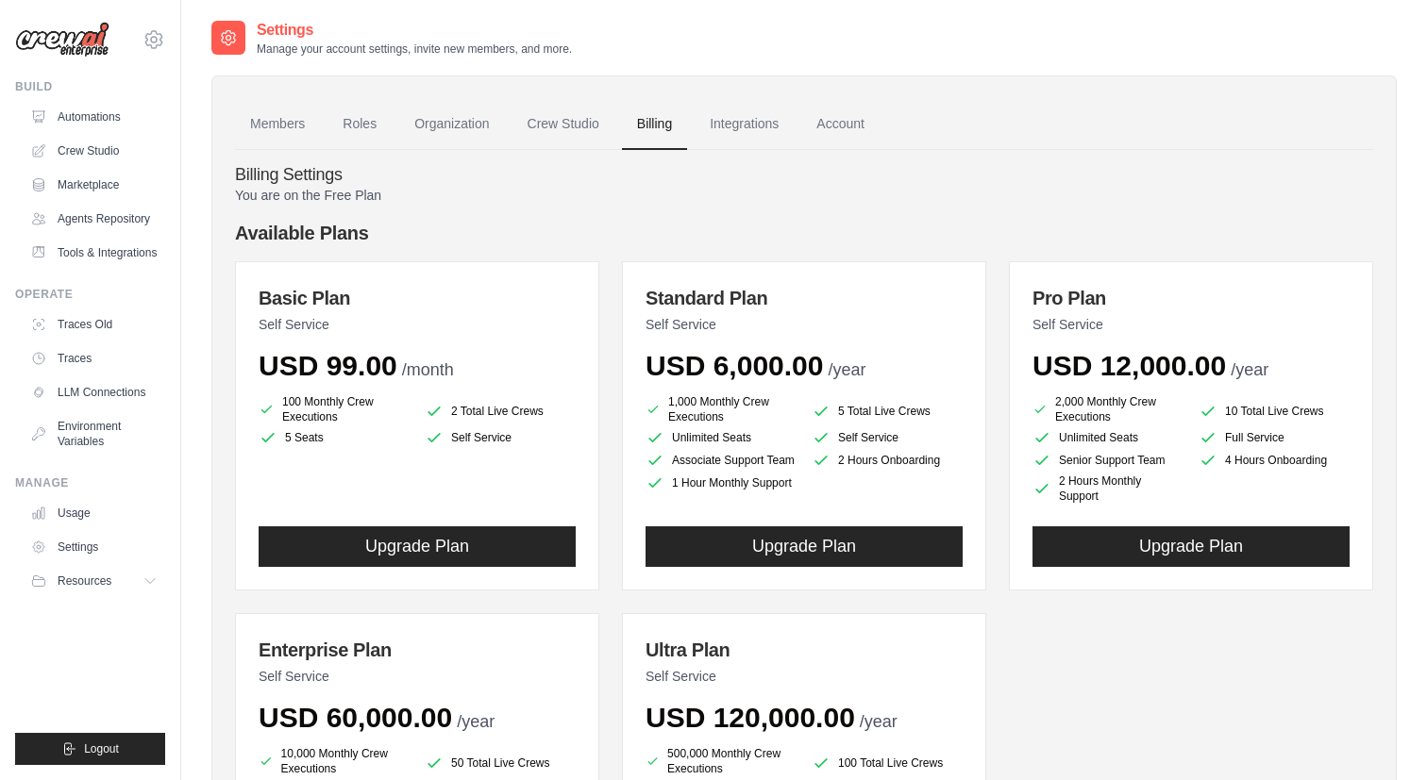
click at [81, 36] on img at bounding box center [62, 40] width 94 height 36
